Goal: Task Accomplishment & Management: Use online tool/utility

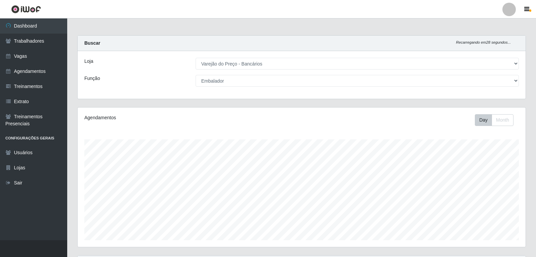
select select "157"
select select "1"
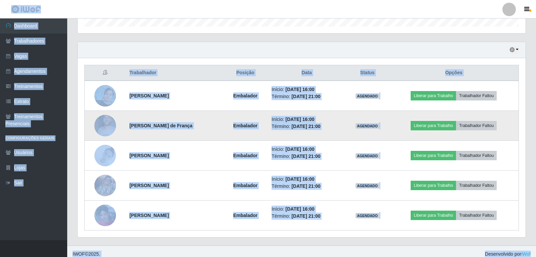
scroll to position [219, 0]
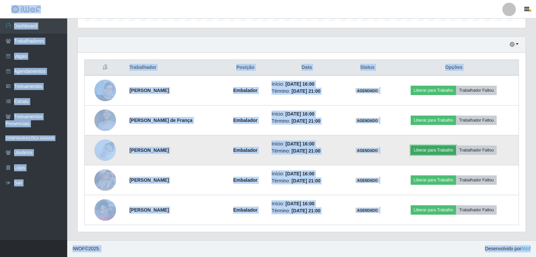
click at [448, 153] on button "Liberar para Trabalho" at bounding box center [433, 150] width 45 height 9
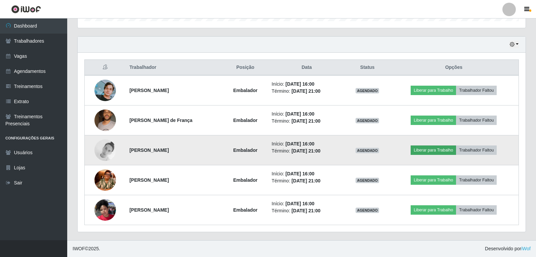
scroll to position [139, 445]
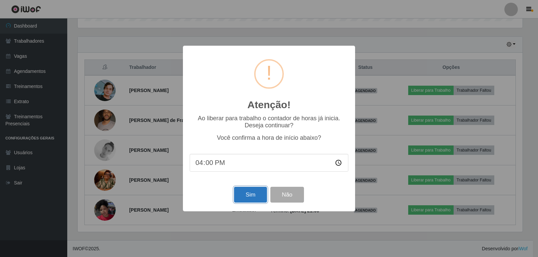
click at [253, 201] on button "Sim" at bounding box center [250, 195] width 33 height 16
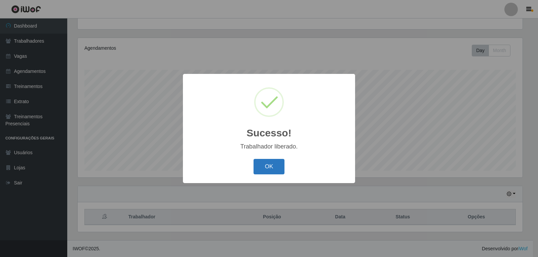
click at [275, 172] on button "OK" at bounding box center [268, 167] width 31 height 16
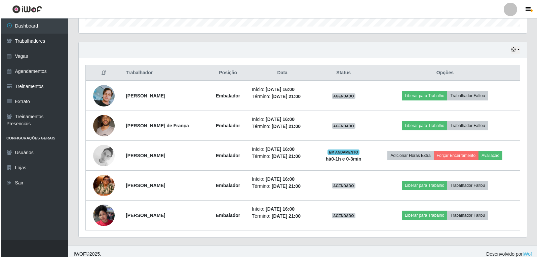
scroll to position [219, 0]
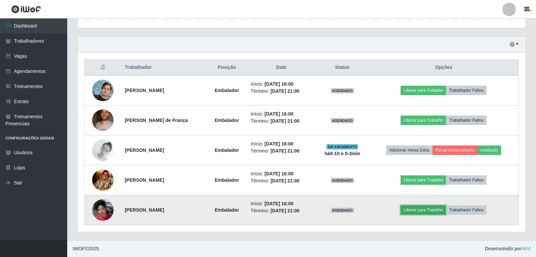
click at [427, 211] on button "Liberar para Trabalho" at bounding box center [423, 209] width 45 height 9
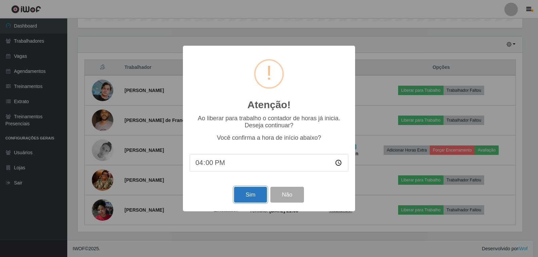
click at [261, 199] on button "Sim" at bounding box center [250, 195] width 33 height 16
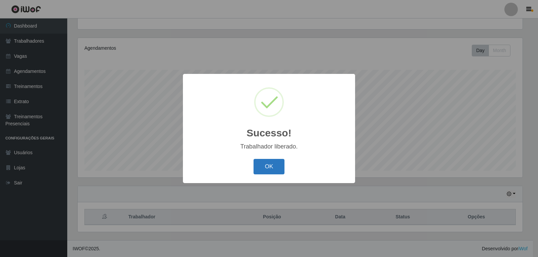
click at [264, 164] on button "OK" at bounding box center [268, 167] width 31 height 16
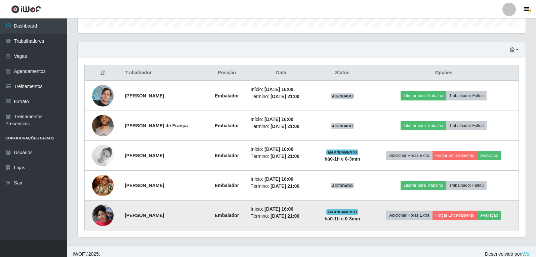
scroll to position [219, 0]
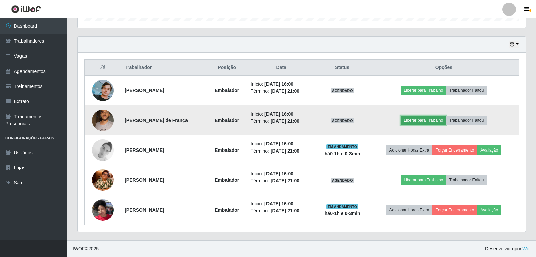
click at [435, 124] on button "Liberar para Trabalho" at bounding box center [423, 120] width 45 height 9
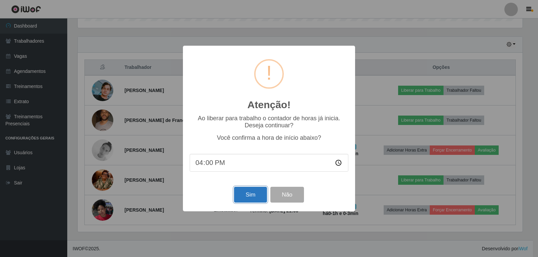
click at [264, 200] on button "Sim" at bounding box center [250, 195] width 33 height 16
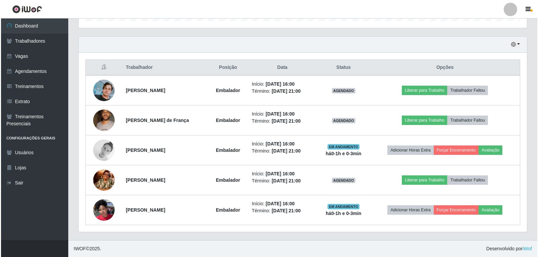
scroll to position [0, 0]
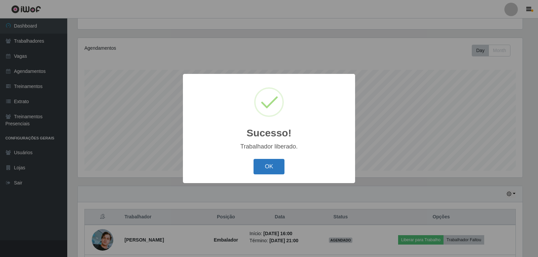
drag, startPoint x: 287, startPoint y: 171, endPoint x: 281, endPoint y: 172, distance: 5.9
click at [286, 171] on div "OK Cancel" at bounding box center [269, 166] width 159 height 19
click at [280, 172] on button "OK" at bounding box center [268, 167] width 31 height 16
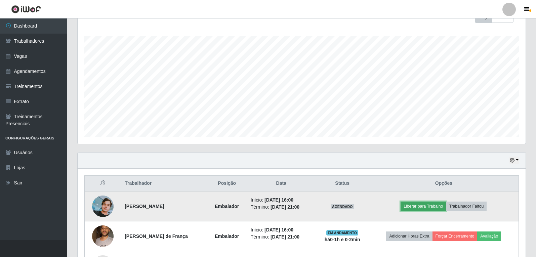
click at [430, 205] on button "Liberar para Trabalho" at bounding box center [423, 206] width 45 height 9
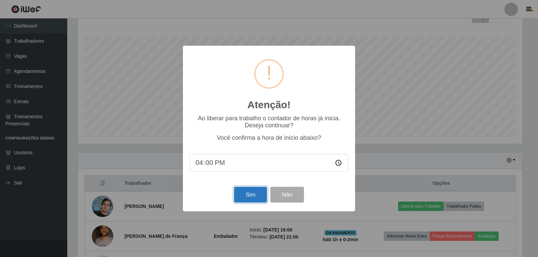
click at [250, 197] on button "Sim" at bounding box center [250, 195] width 33 height 16
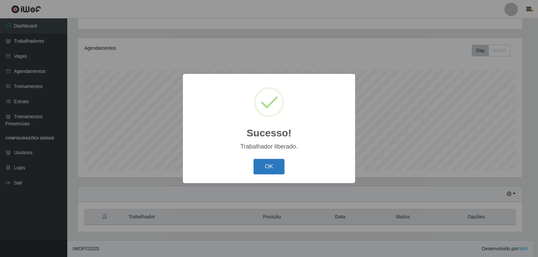
click at [273, 169] on button "OK" at bounding box center [268, 167] width 31 height 16
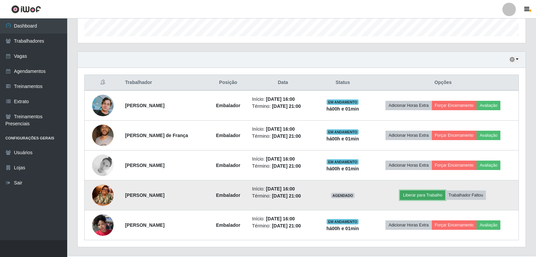
click at [436, 192] on button "Liberar para Trabalho" at bounding box center [422, 195] width 45 height 9
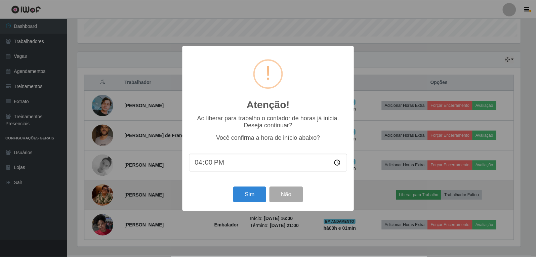
scroll to position [139, 445]
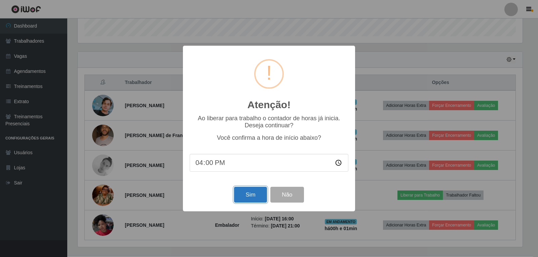
click at [244, 198] on button "Sim" at bounding box center [250, 195] width 33 height 16
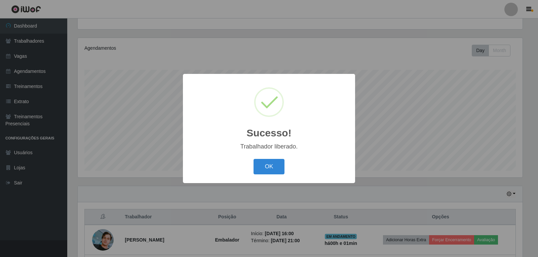
click at [253, 159] on button "OK" at bounding box center [268, 167] width 31 height 16
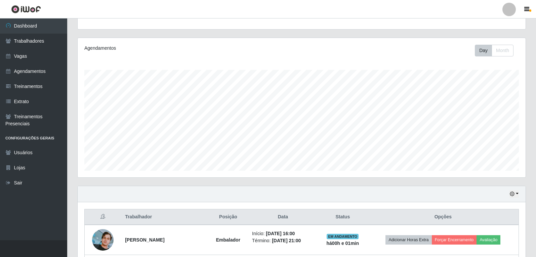
scroll to position [139, 448]
